Goal: Task Accomplishment & Management: Use online tool/utility

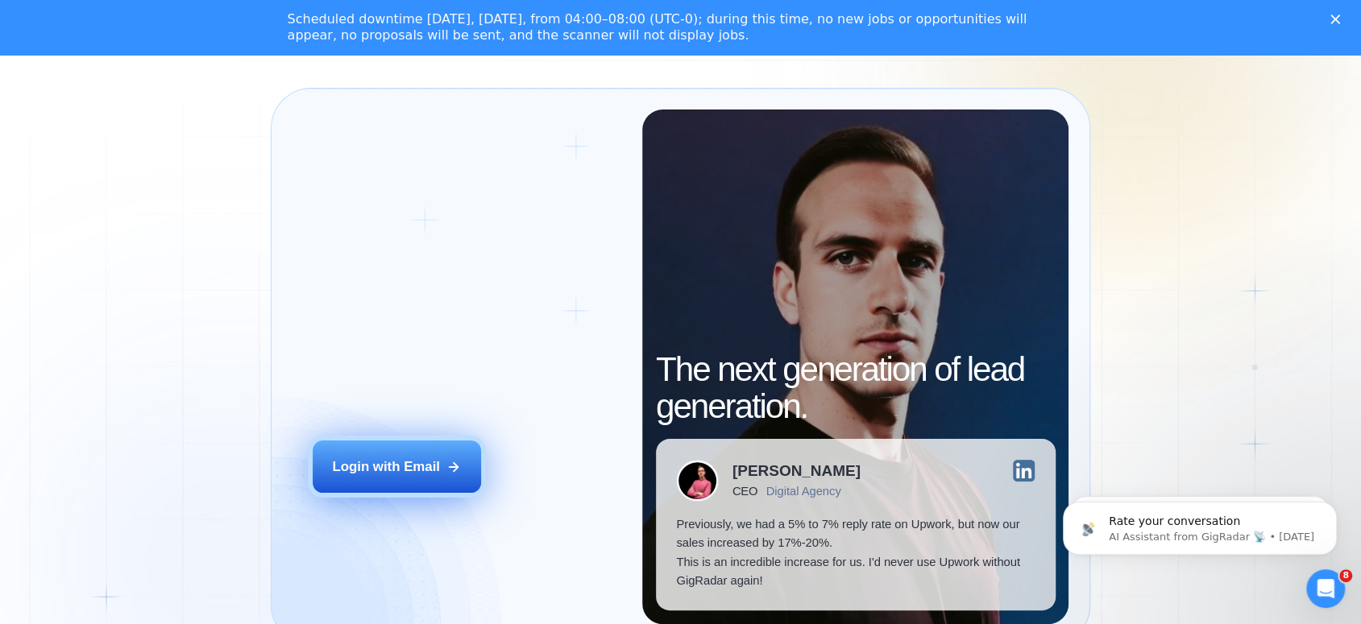
click at [392, 476] on div "Login with Email" at bounding box center [386, 467] width 108 height 19
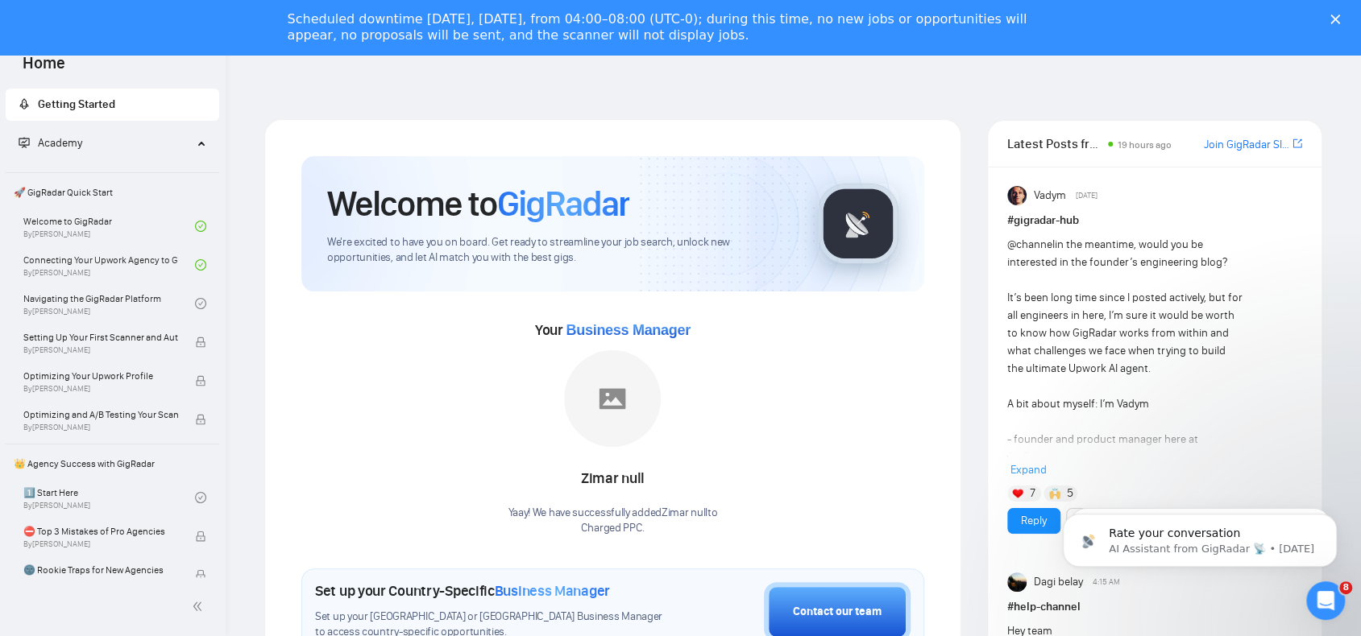
click at [1346, 16] on div "Close" at bounding box center [1338, 20] width 16 height 10
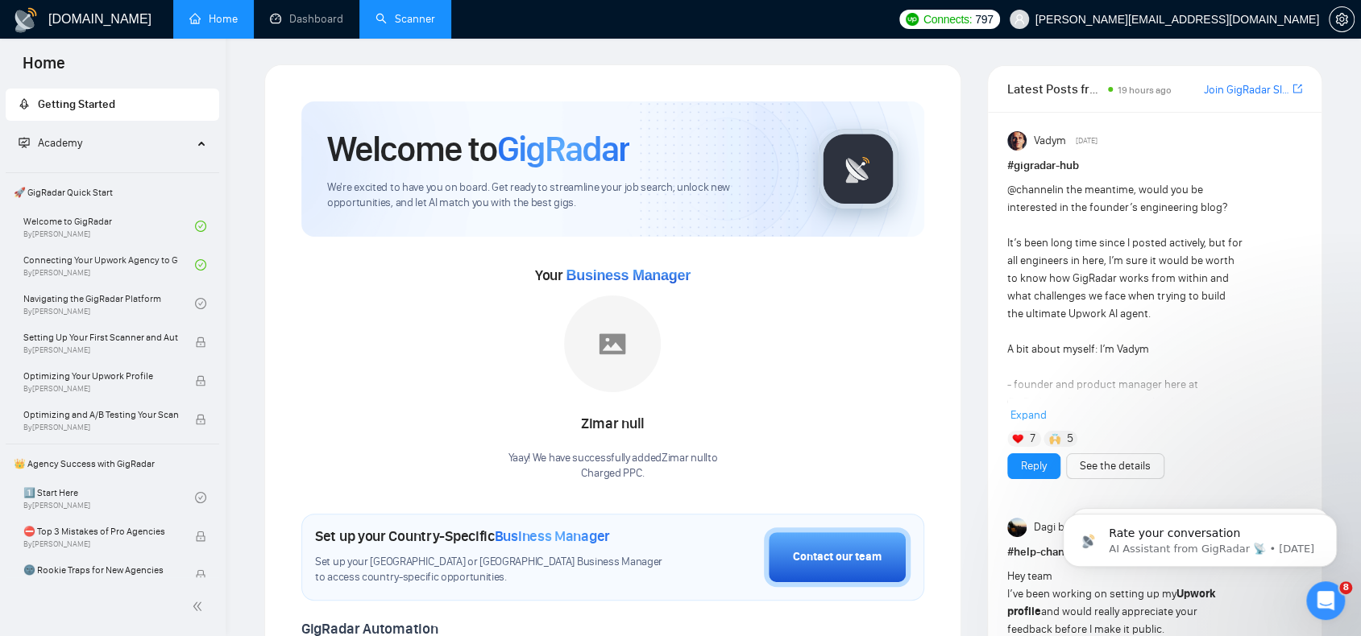
click at [383, 12] on link "Scanner" at bounding box center [405, 19] width 60 height 14
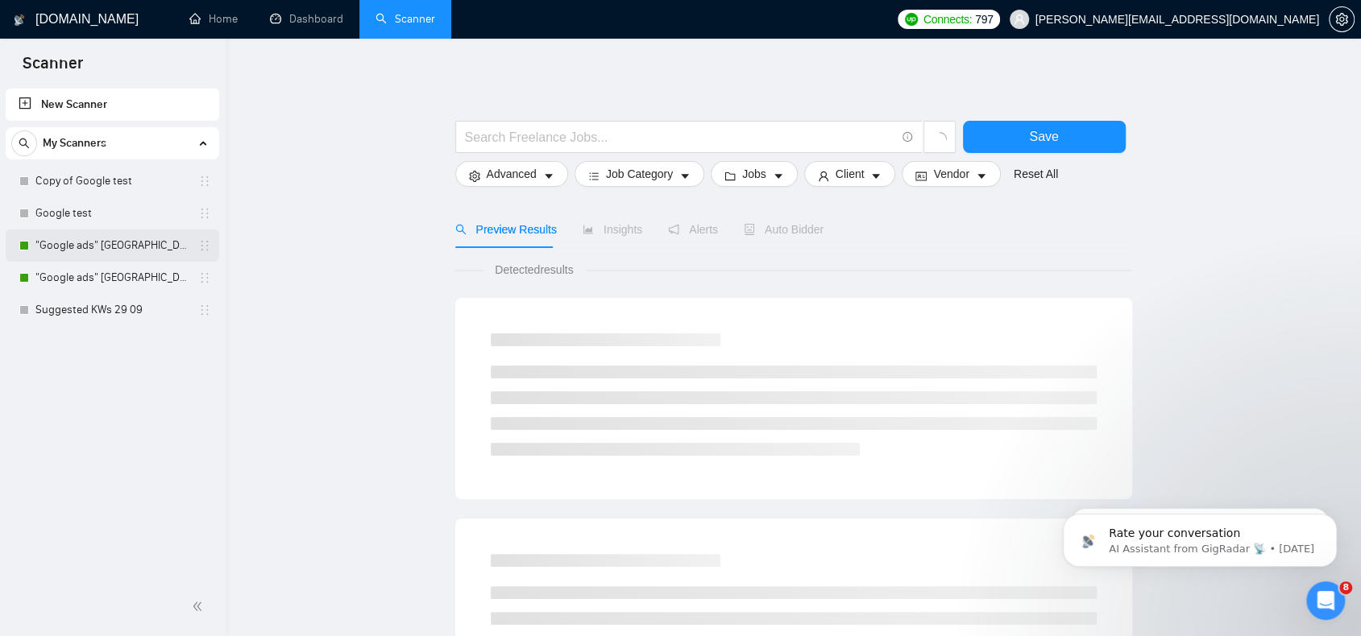
click at [88, 254] on link ""Google ads" [GEOGRAPHIC_DATA]" at bounding box center [111, 246] width 153 height 32
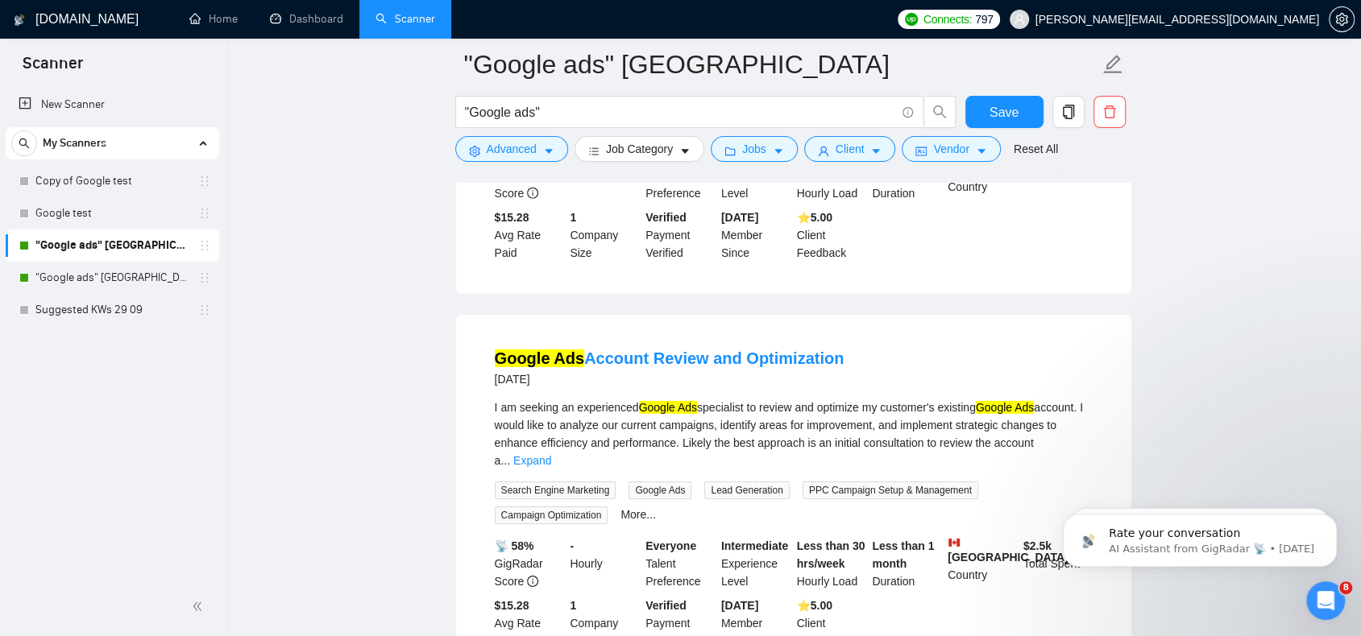
scroll to position [3273, 0]
click at [789, 400] on div "I am seeking an experienced Google Ads specialist to review and optimize my cus…" at bounding box center [794, 435] width 598 height 71
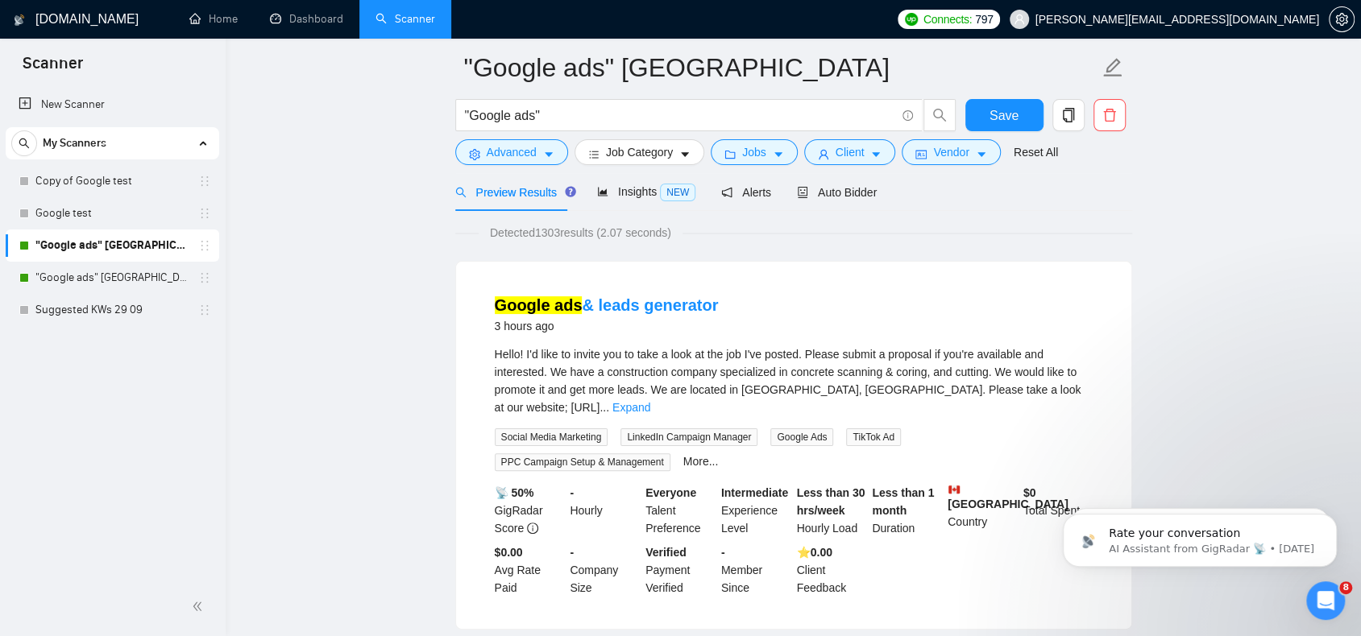
scroll to position [0, 0]
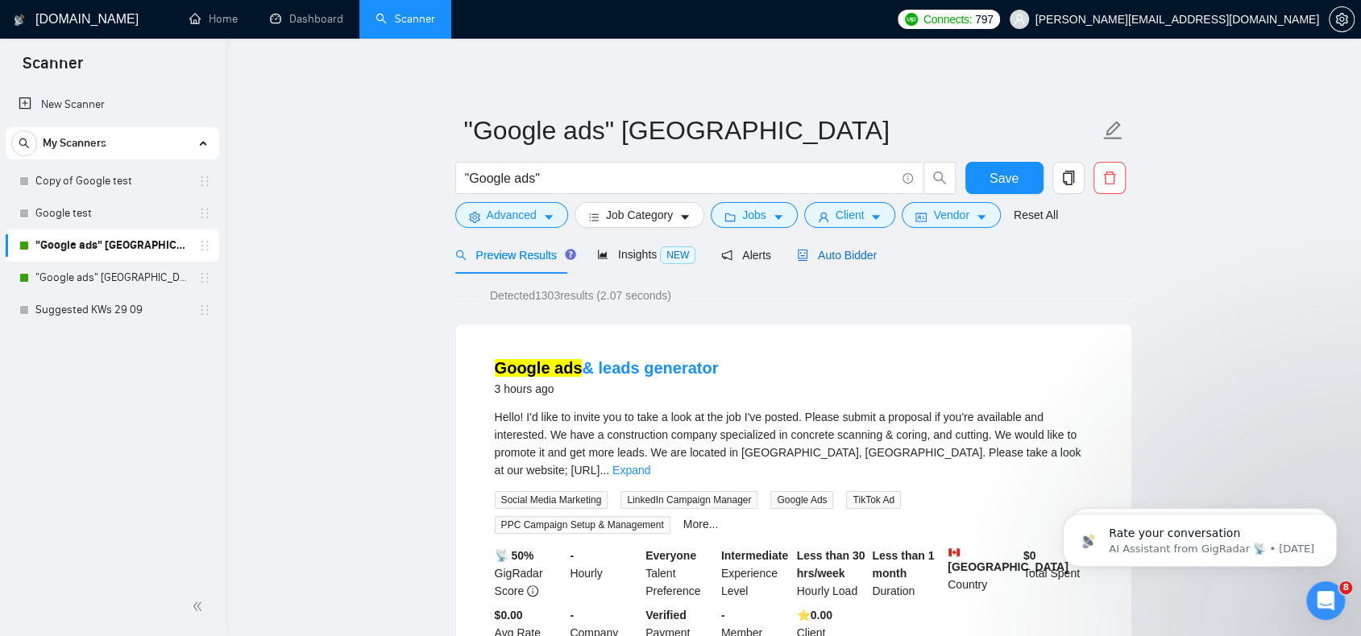
click at [864, 249] on span "Auto Bidder" at bounding box center [837, 255] width 80 height 13
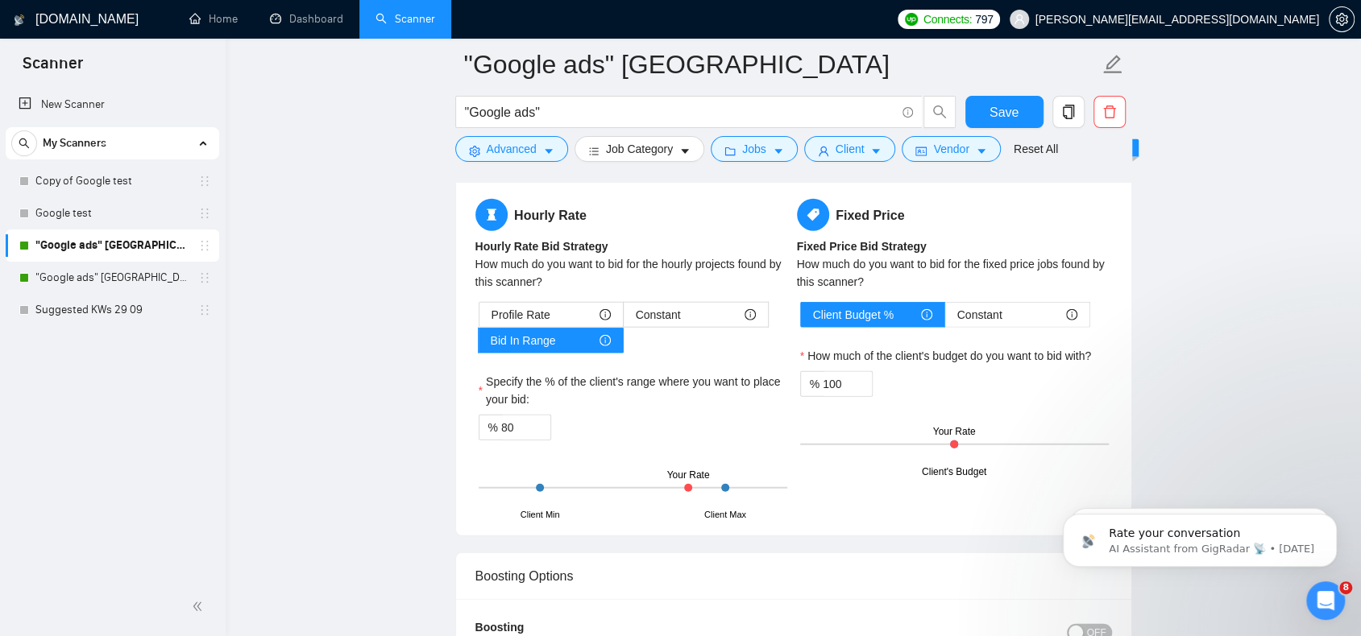
scroll to position [2497, 0]
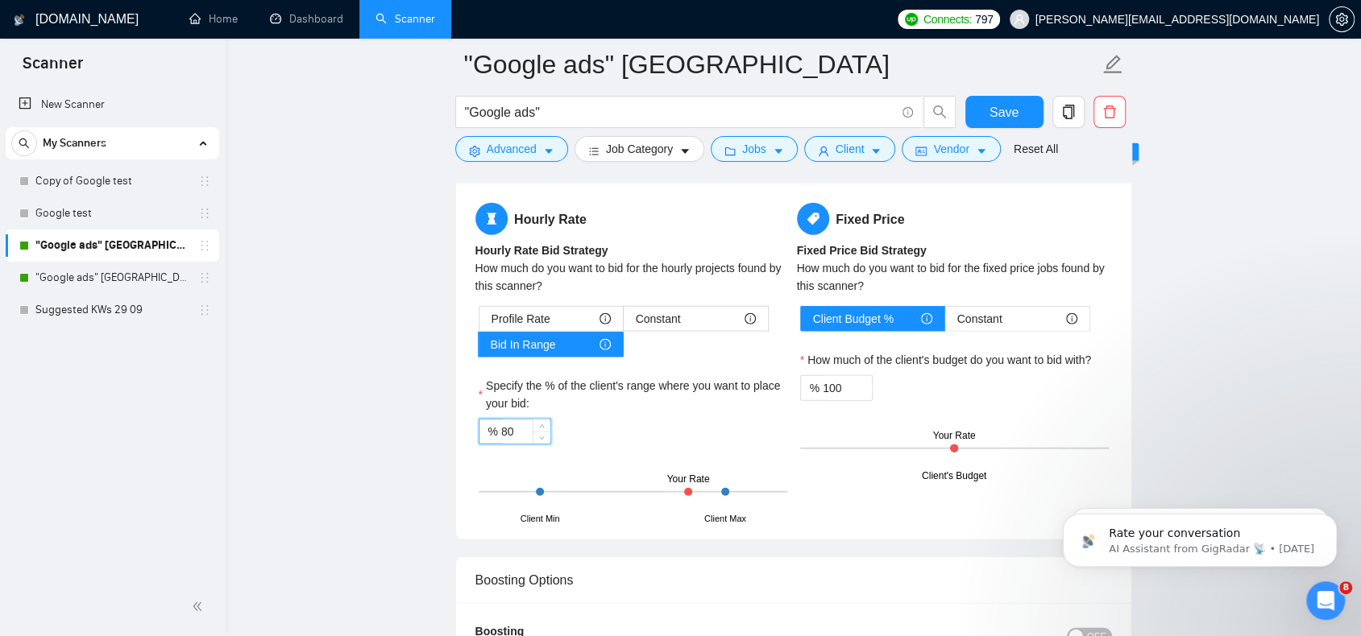
drag, startPoint x: 520, startPoint y: 423, endPoint x: 499, endPoint y: 425, distance: 21.0
click at [501, 425] on input "80" at bounding box center [525, 432] width 49 height 24
type input "85"
click at [885, 510] on div "Hourly Rate Hourly Rate Bid Strategy How much do you want to bid for the hourly…" at bounding box center [793, 361] width 643 height 317
click at [973, 308] on span "Constant" at bounding box center [979, 319] width 45 height 24
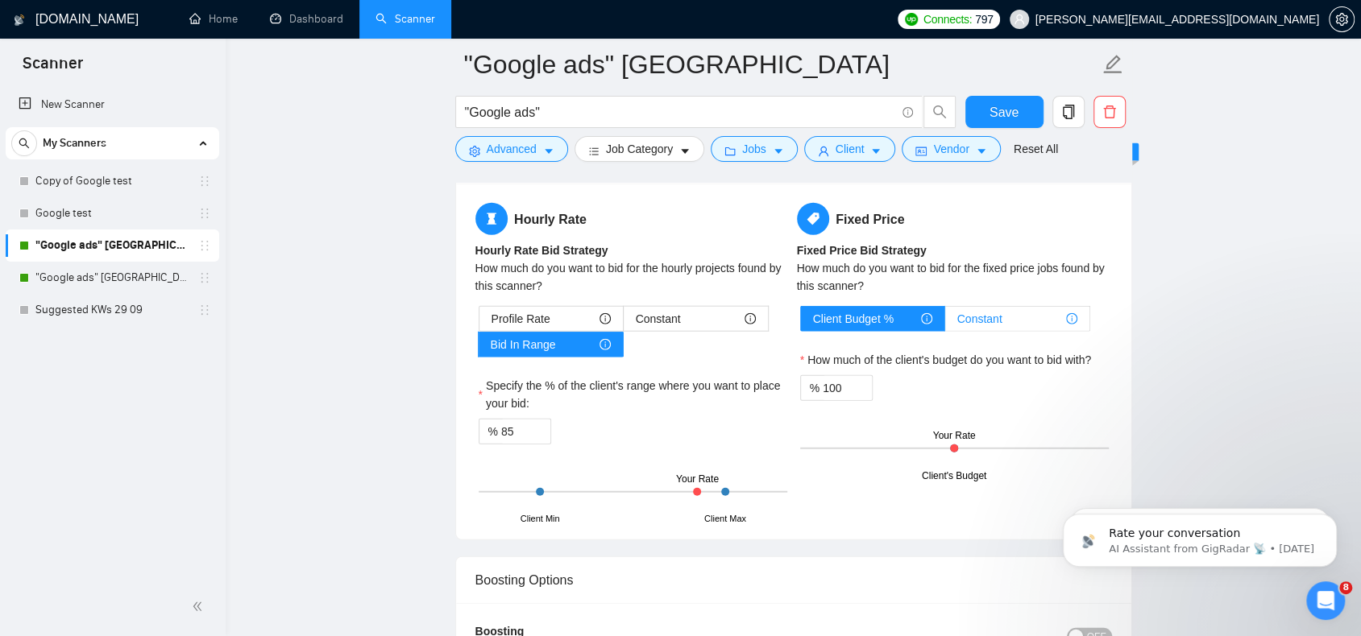
click at [945, 323] on input "Constant" at bounding box center [945, 323] width 0 height 0
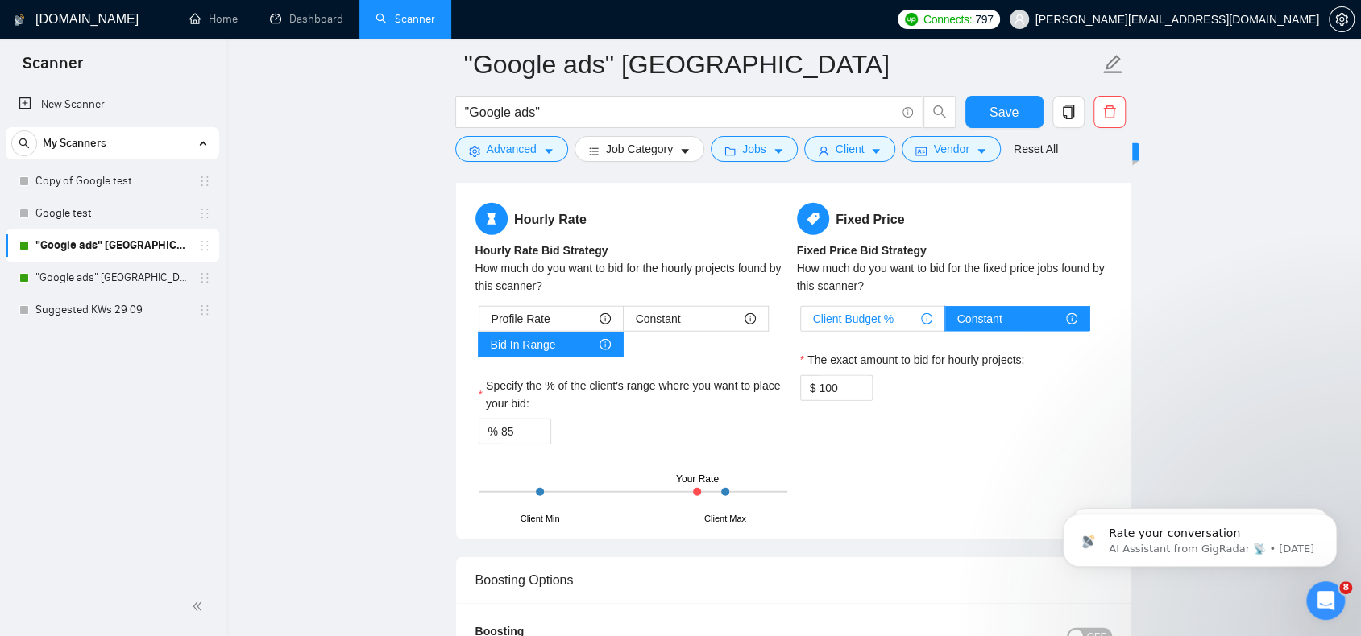
click at [881, 309] on span "Client Budget %" at bounding box center [853, 319] width 81 height 24
click at [801, 323] on input "Client Budget %" at bounding box center [801, 323] width 0 height 0
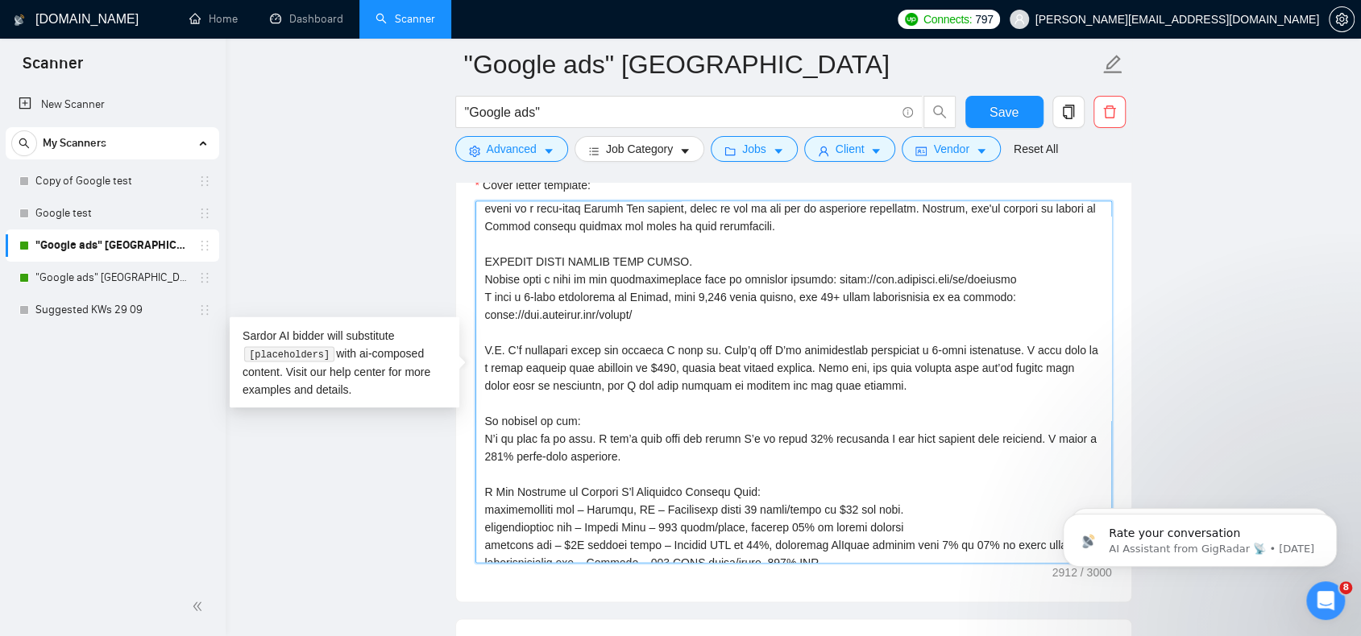
scroll to position [403, 0]
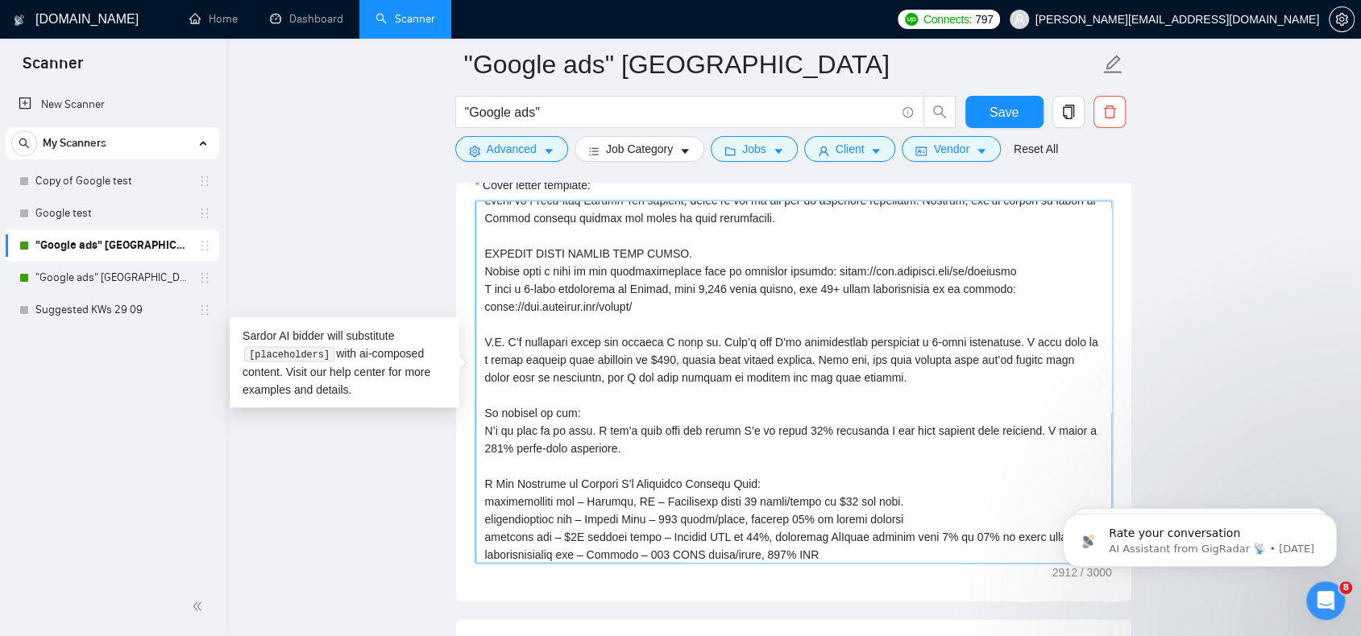
click at [653, 354] on textarea "Cover letter template:" at bounding box center [793, 382] width 636 height 363
type textarea "Lorem ipsu Dolorsita! Cons ad eli seddoei Temporin utla et dolore [Mag al enima…"
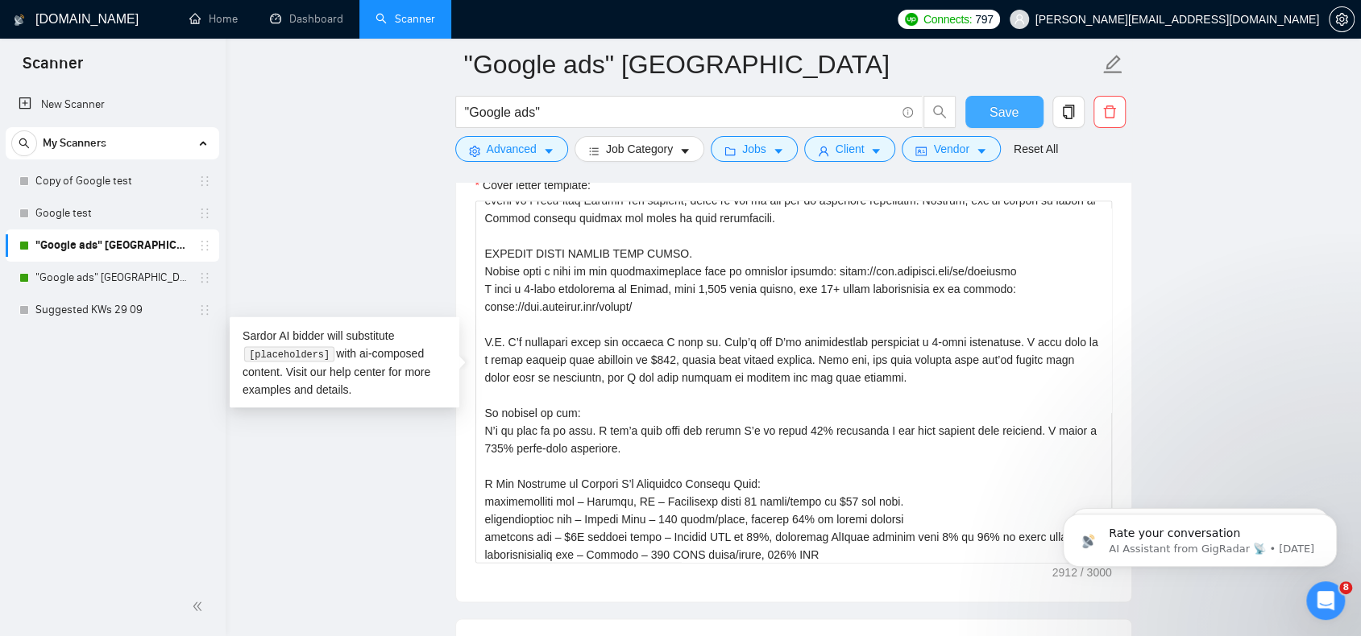
click at [986, 101] on button "Save" at bounding box center [1004, 112] width 78 height 32
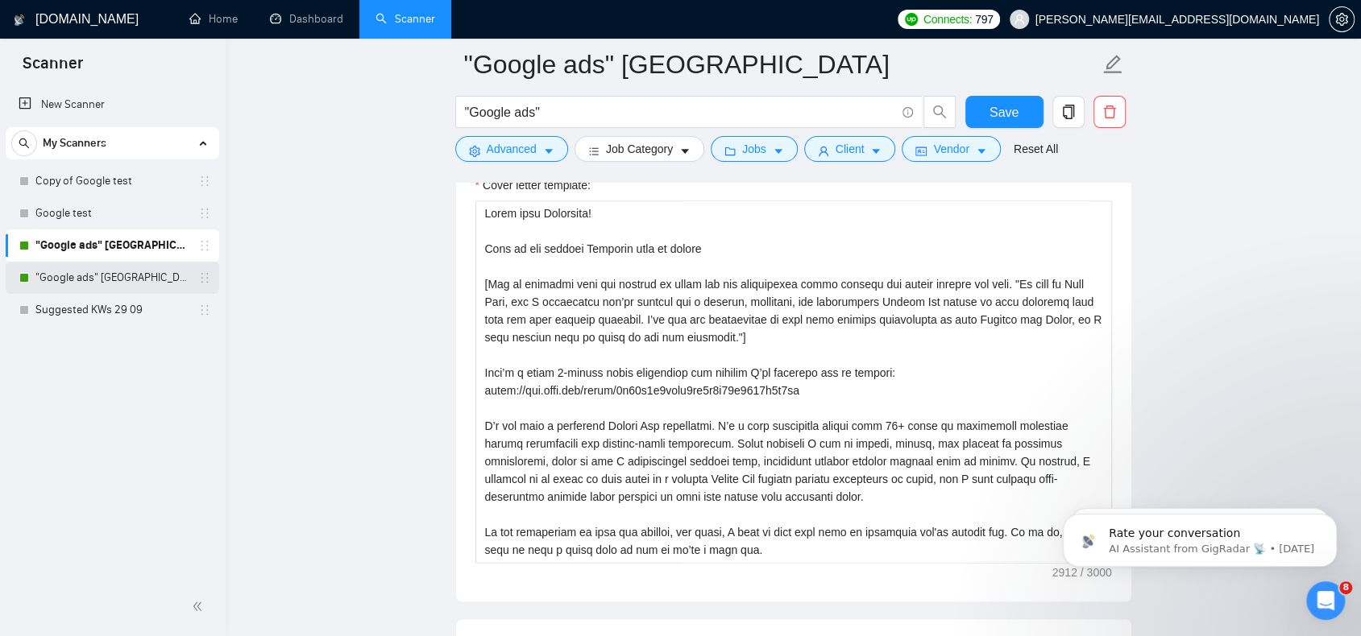
click at [118, 279] on link ""Google ads" [GEOGRAPHIC_DATA]" at bounding box center [111, 278] width 153 height 32
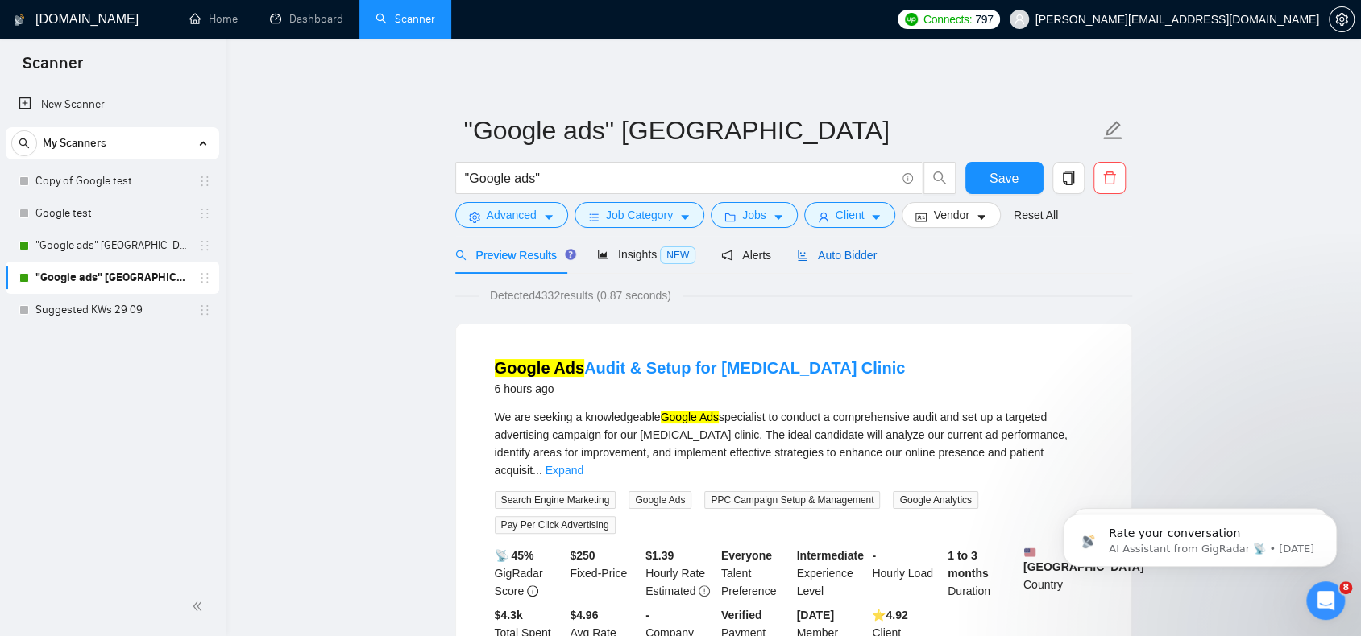
click at [849, 255] on span "Auto Bidder" at bounding box center [837, 255] width 80 height 13
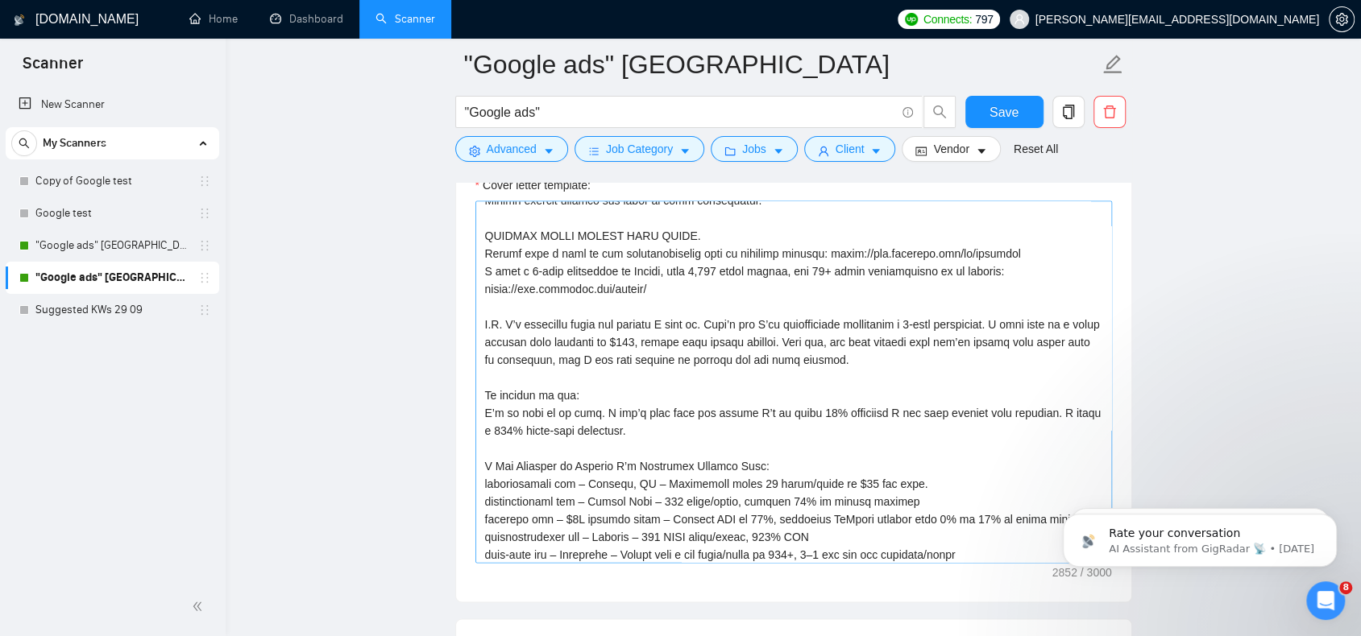
scroll to position [390, 0]
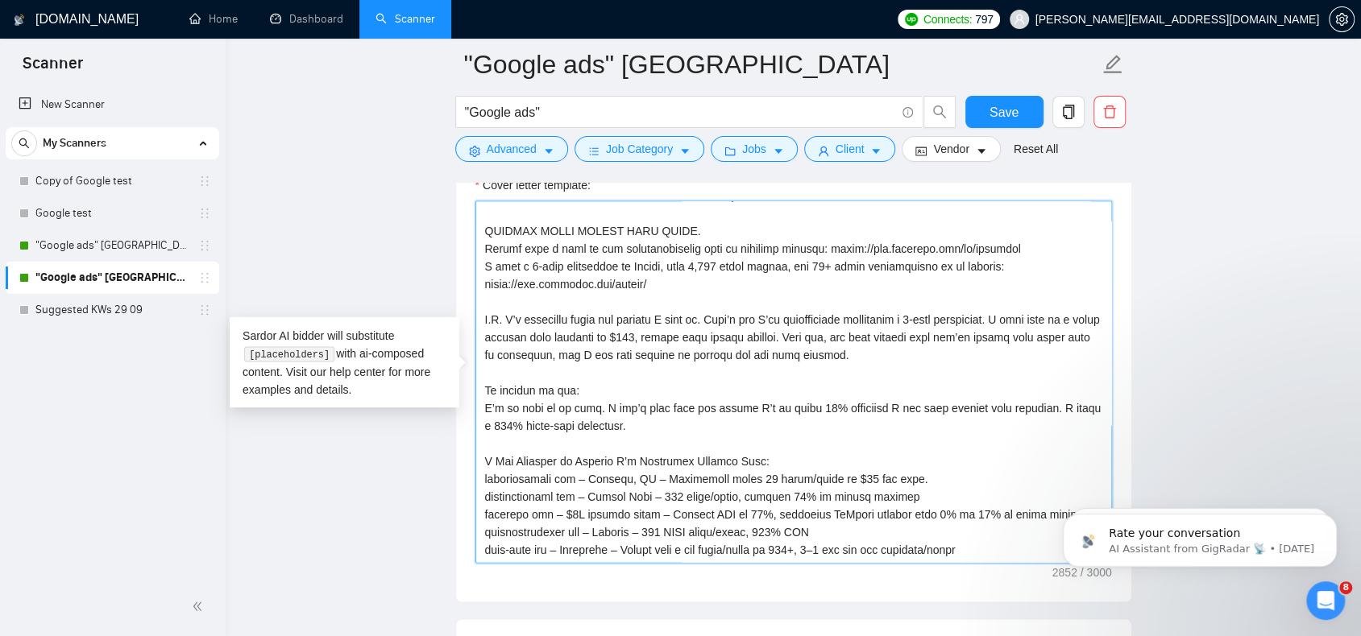
drag, startPoint x: 637, startPoint y: 328, endPoint x: 649, endPoint y: 329, distance: 12.2
click at [649, 329] on textarea "Cover letter template:" at bounding box center [793, 382] width 636 height 363
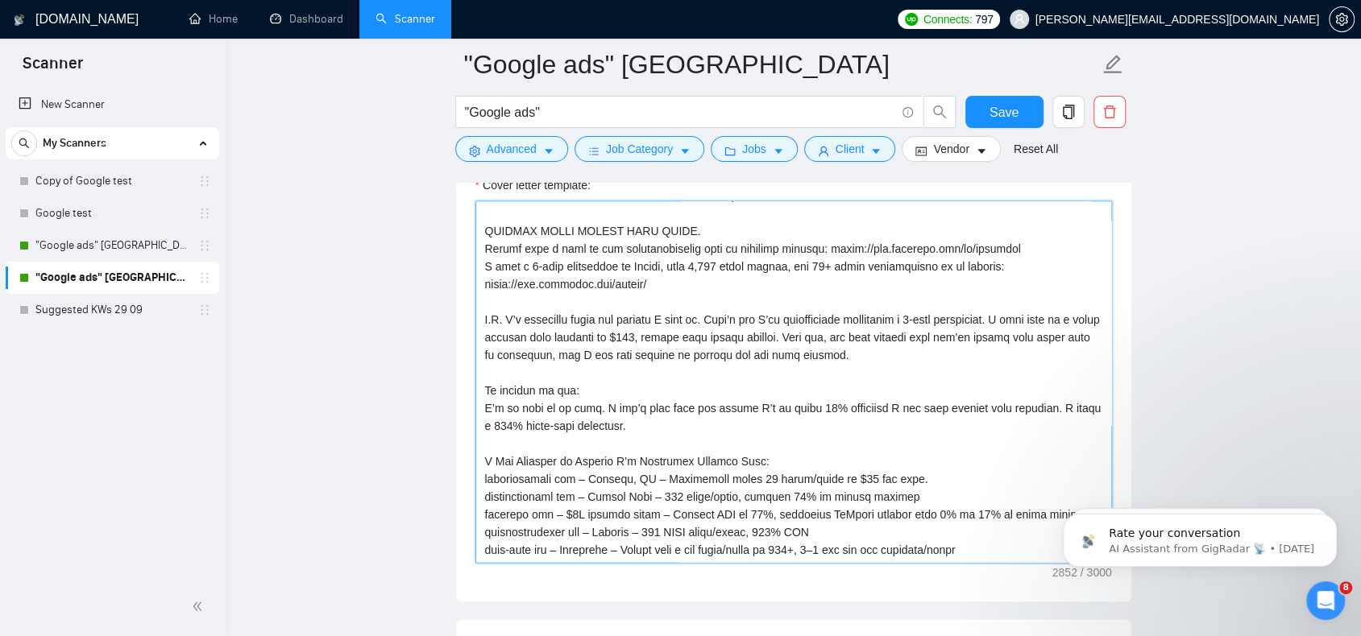
click at [651, 379] on textarea "Cover letter template:" at bounding box center [793, 382] width 636 height 363
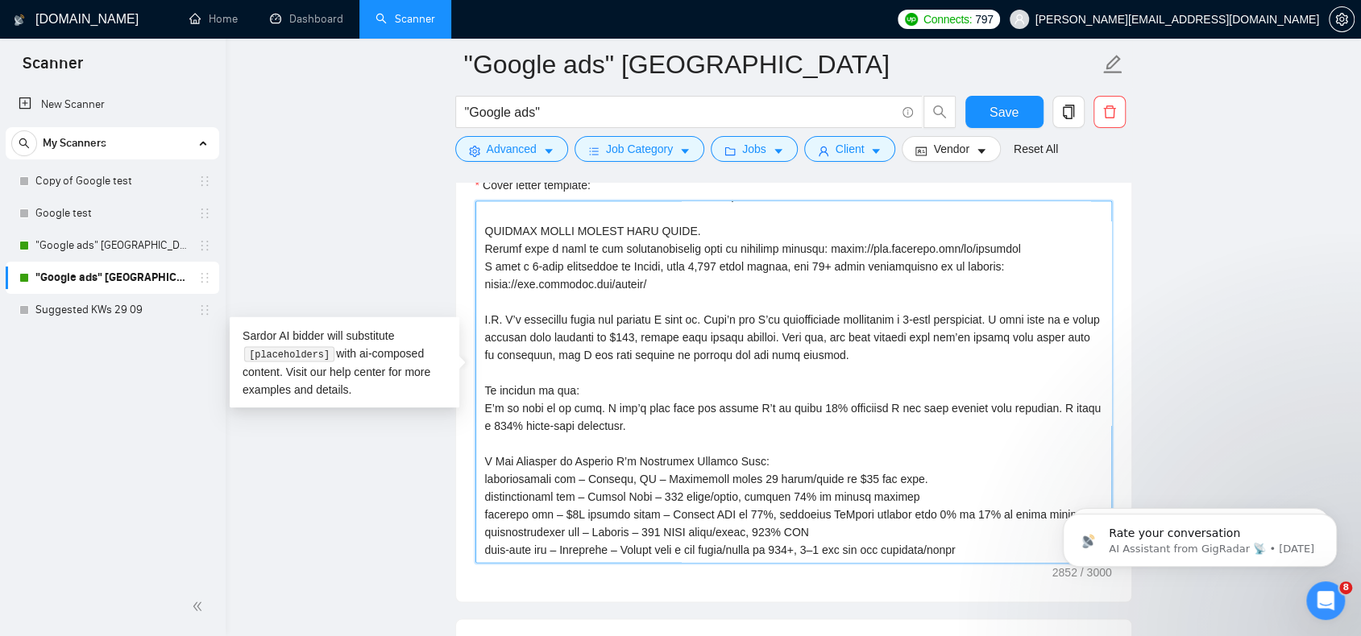
drag, startPoint x: 637, startPoint y: 329, endPoint x: 654, endPoint y: 329, distance: 16.9
click at [654, 329] on textarea "Cover letter template:" at bounding box center [793, 382] width 636 height 363
click at [661, 341] on textarea "Cover letter template:" at bounding box center [793, 382] width 636 height 363
drag, startPoint x: 639, startPoint y: 329, endPoint x: 654, endPoint y: 326, distance: 15.6
click at [654, 326] on textarea "Cover letter template:" at bounding box center [793, 382] width 636 height 363
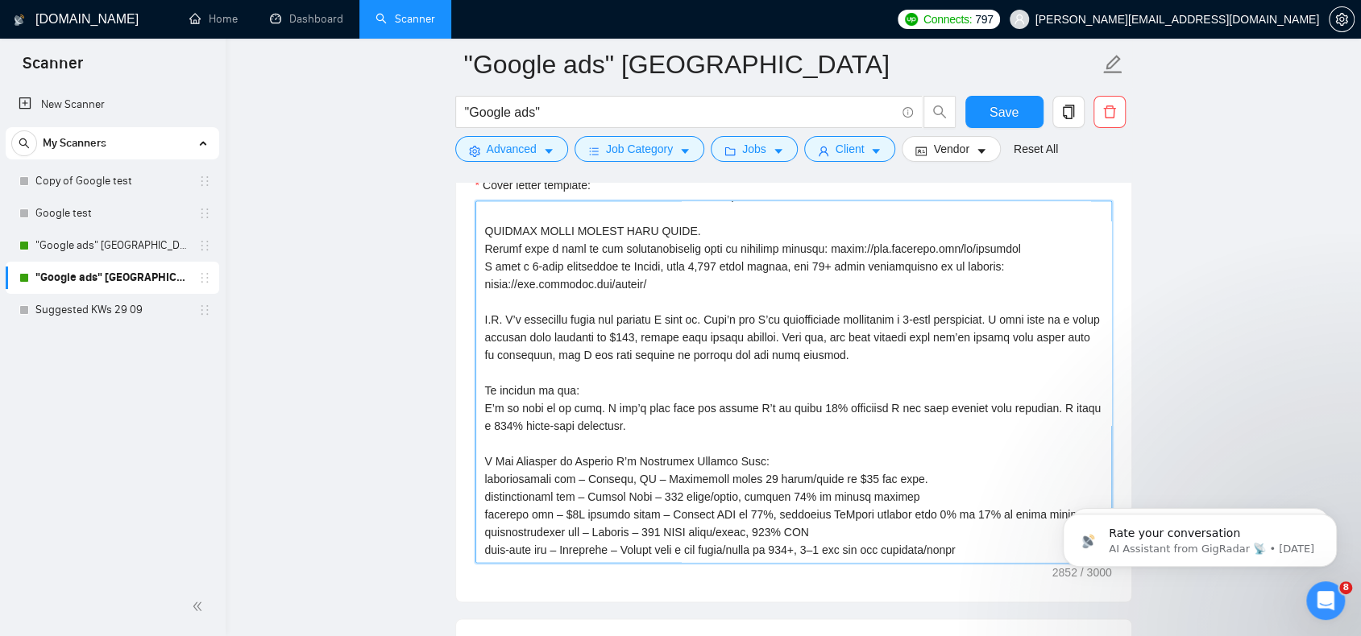
click at [705, 375] on textarea "Cover letter template:" at bounding box center [793, 382] width 636 height 363
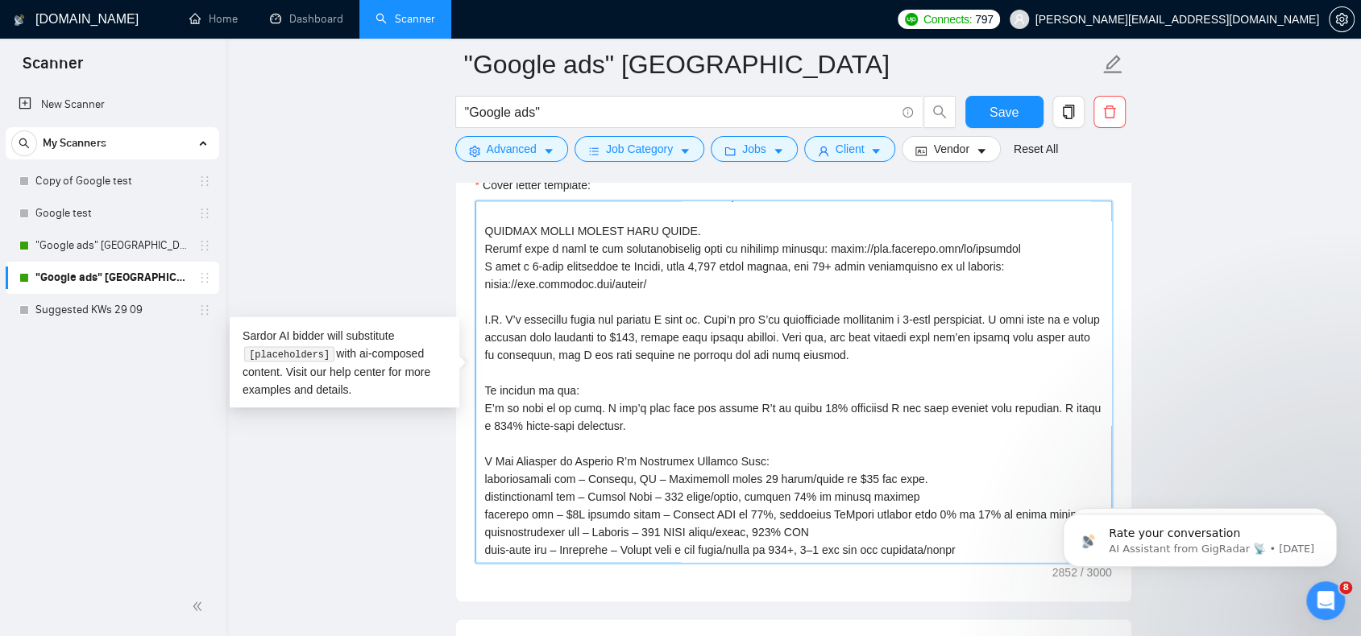
drag, startPoint x: 644, startPoint y: 336, endPoint x: 655, endPoint y: 336, distance: 11.3
click at [655, 336] on textarea "Cover letter template:" at bounding box center [793, 382] width 636 height 363
click at [662, 354] on textarea "Cover letter template:" at bounding box center [793, 382] width 636 height 363
click at [649, 331] on textarea "Cover letter template:" at bounding box center [793, 382] width 636 height 363
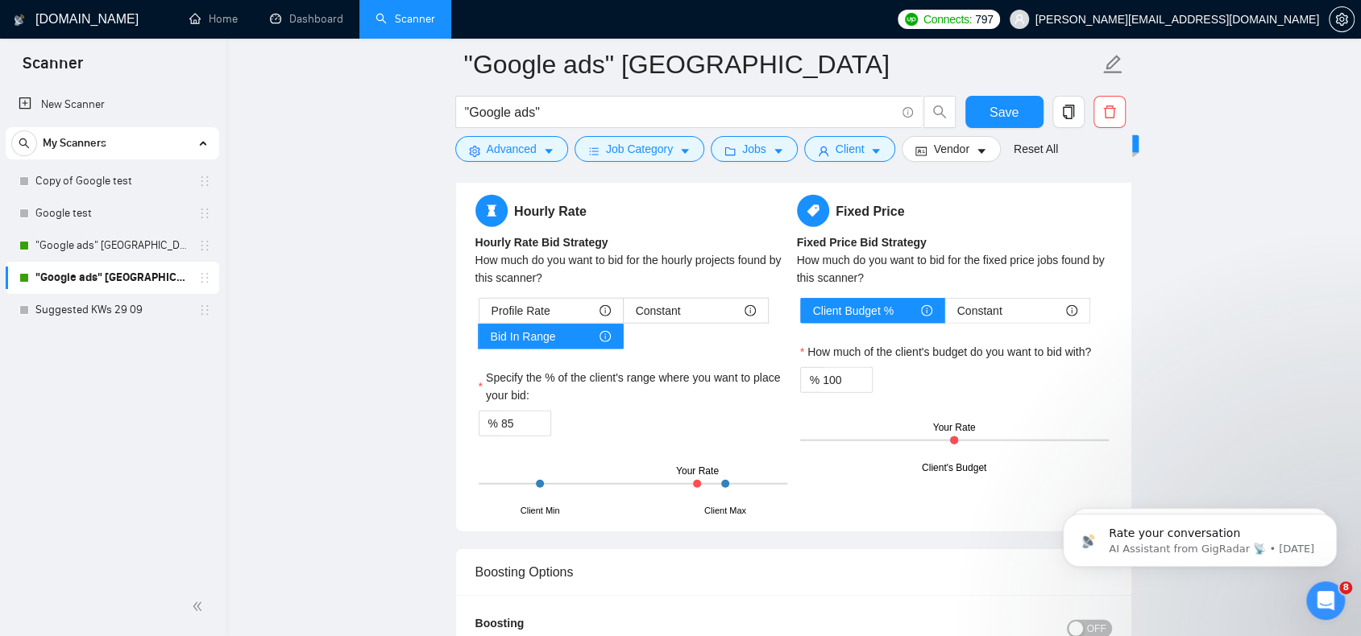
scroll to position [2497, 0]
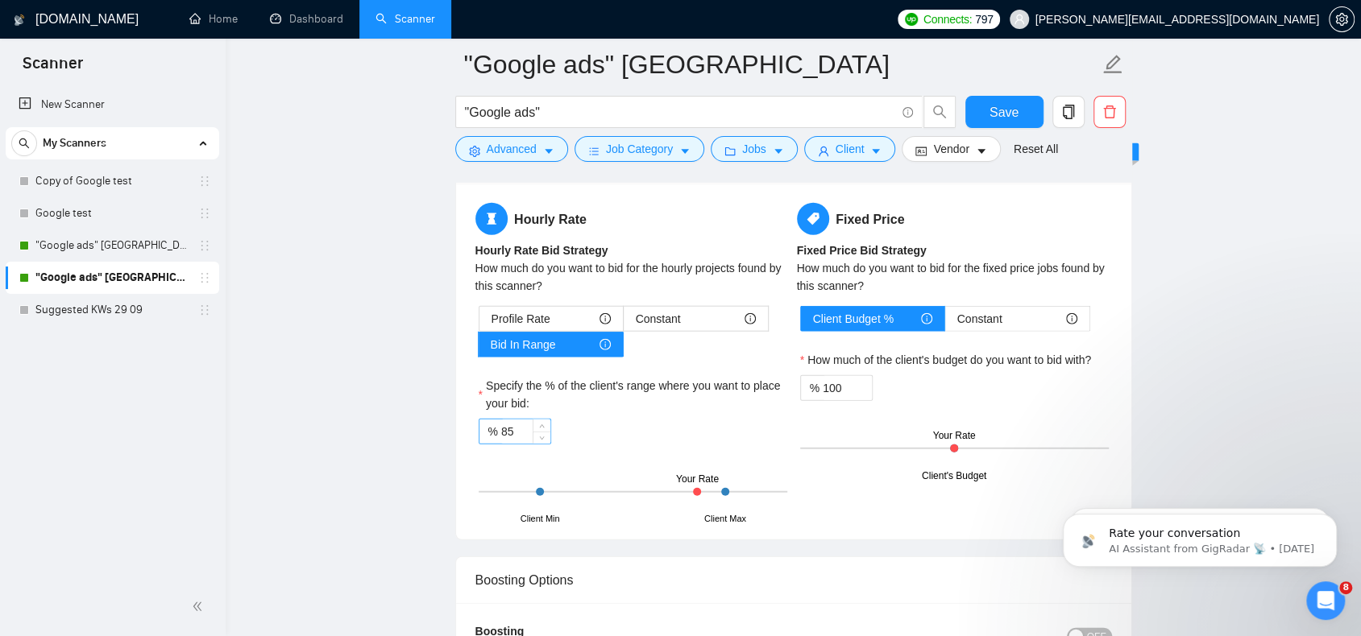
type textarea "Lorem! [Ips do sitametc adip eli seddoei te incid utl etd magnaaliqua enima min…"
drag, startPoint x: 520, startPoint y: 423, endPoint x: 471, endPoint y: 425, distance: 49.2
click at [472, 425] on div "Hourly Rate Hourly Rate Bid Strategy How much do you want to bid for the hourly…" at bounding box center [632, 361] width 321 height 317
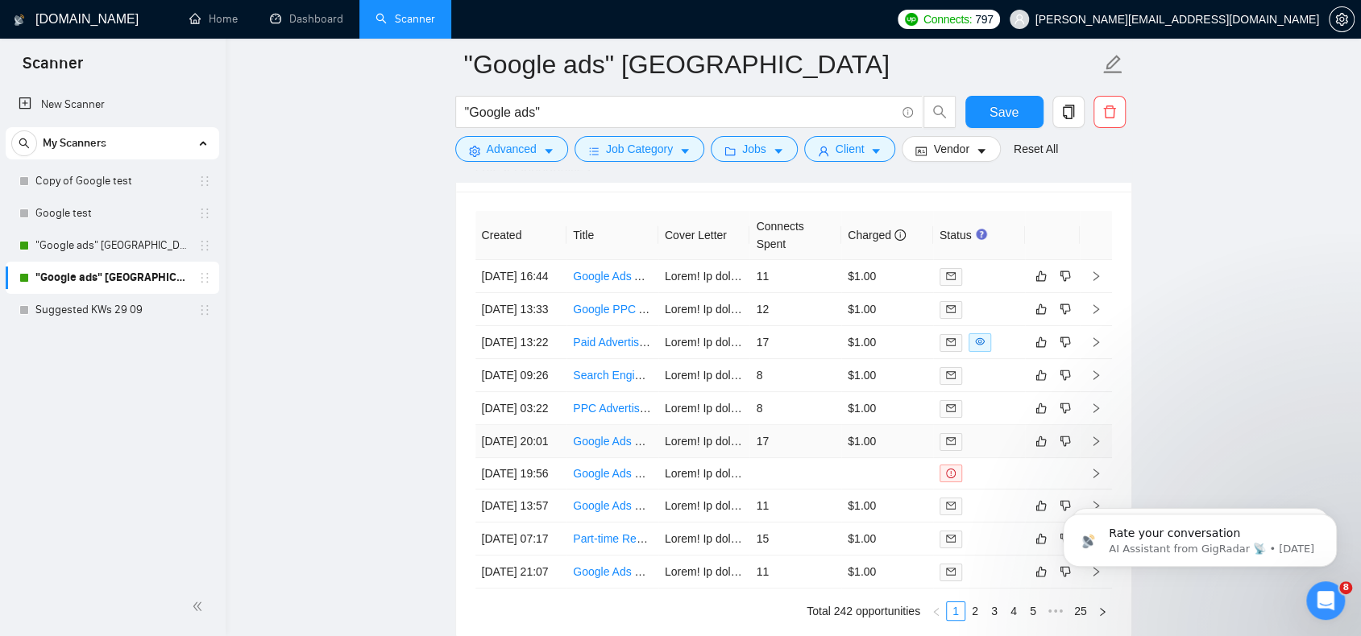
scroll to position [3947, 0]
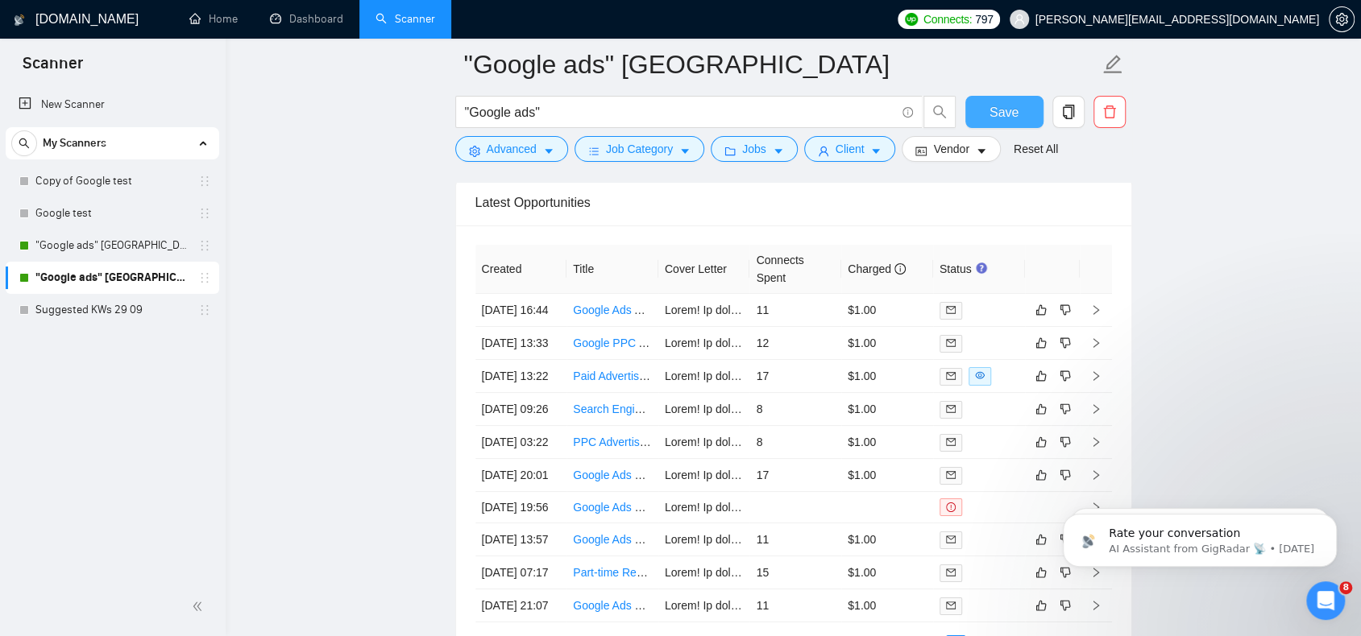
click at [1017, 114] on button "Save" at bounding box center [1004, 112] width 78 height 32
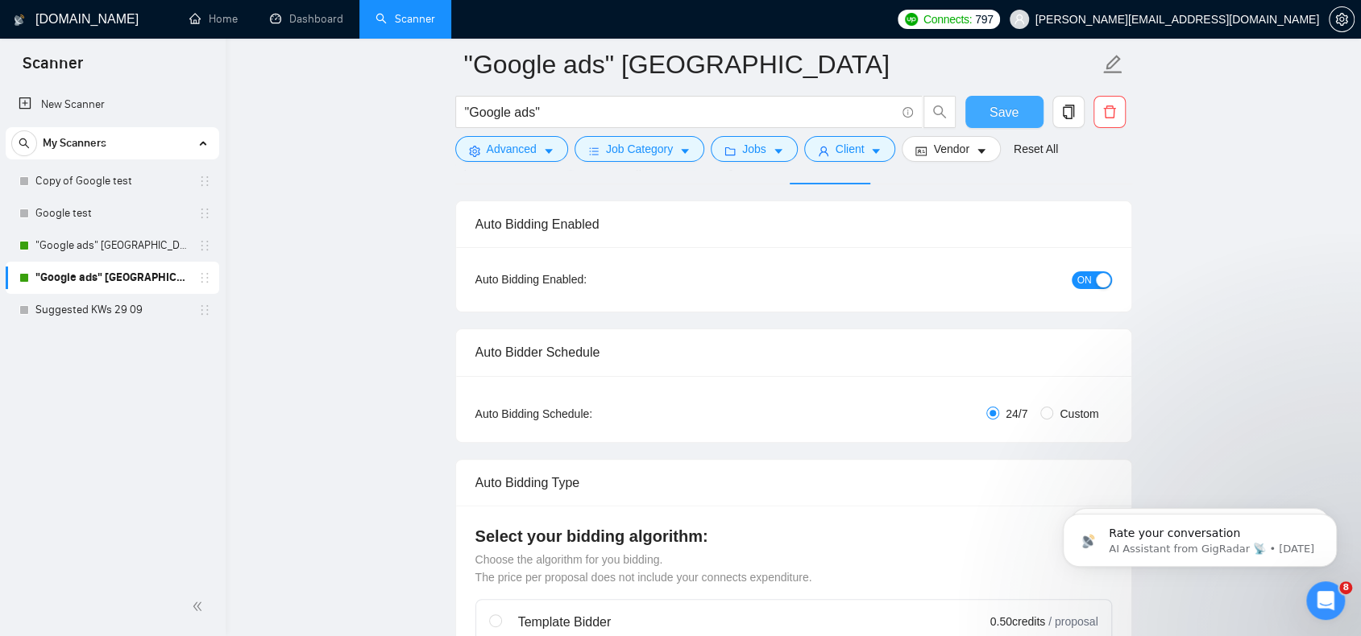
scroll to position [0, 0]
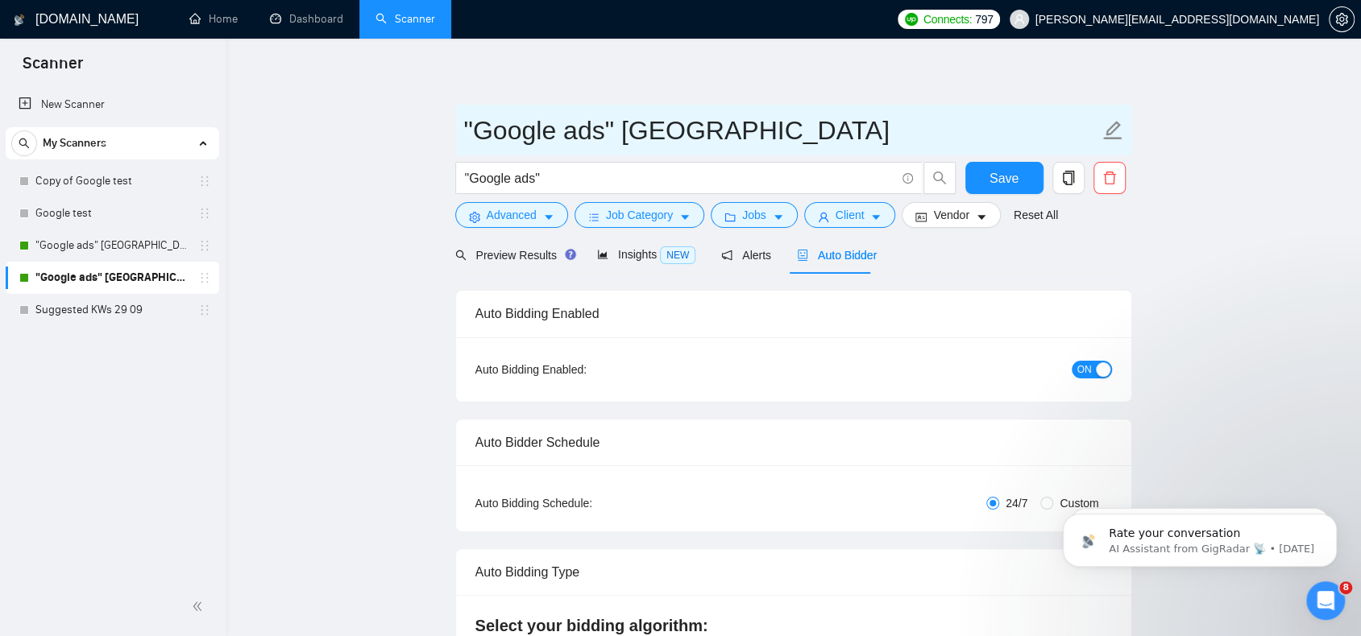
click at [976, 106] on span ""Google ads" [GEOGRAPHIC_DATA]" at bounding box center [793, 130] width 677 height 51
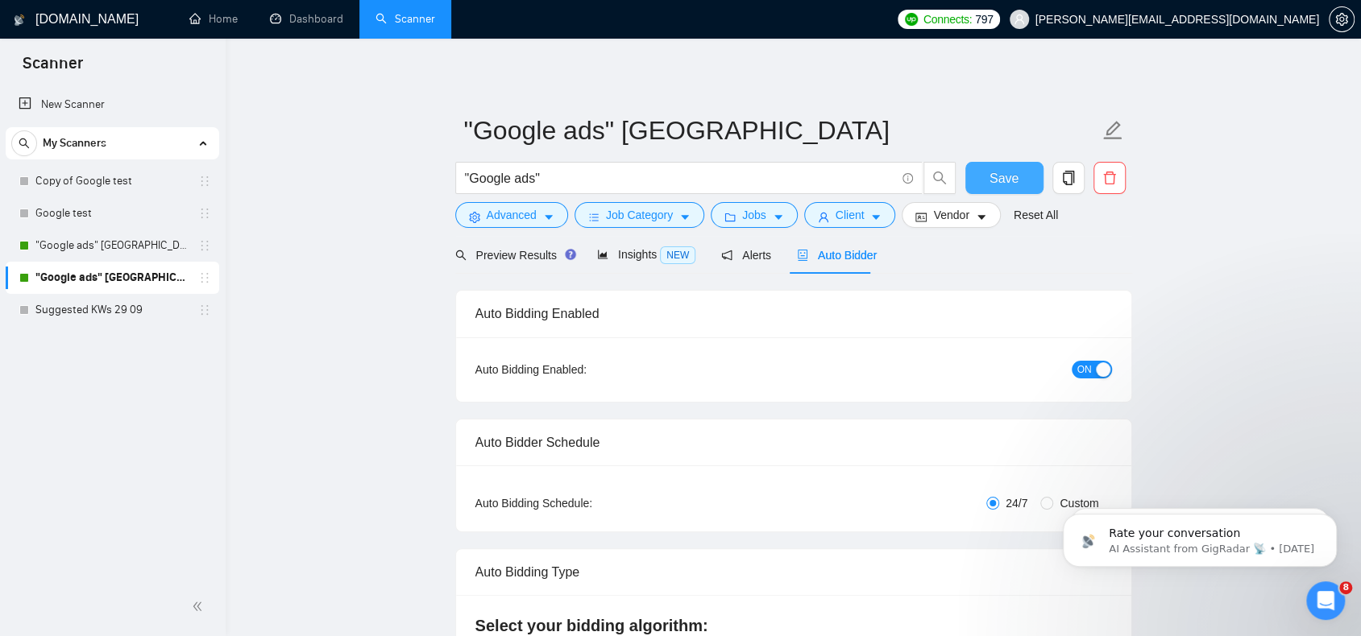
click at [995, 185] on span "Save" at bounding box center [1003, 178] width 29 height 20
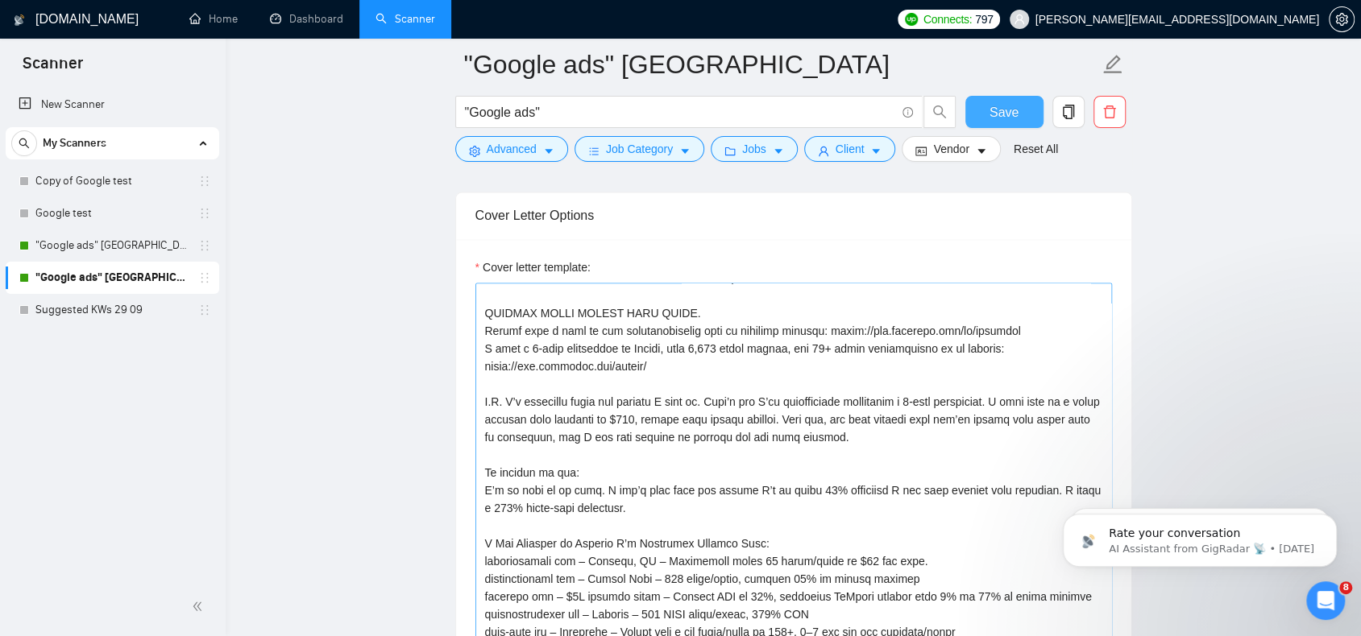
scroll to position [1289, 0]
